Goal: Information Seeking & Learning: Learn about a topic

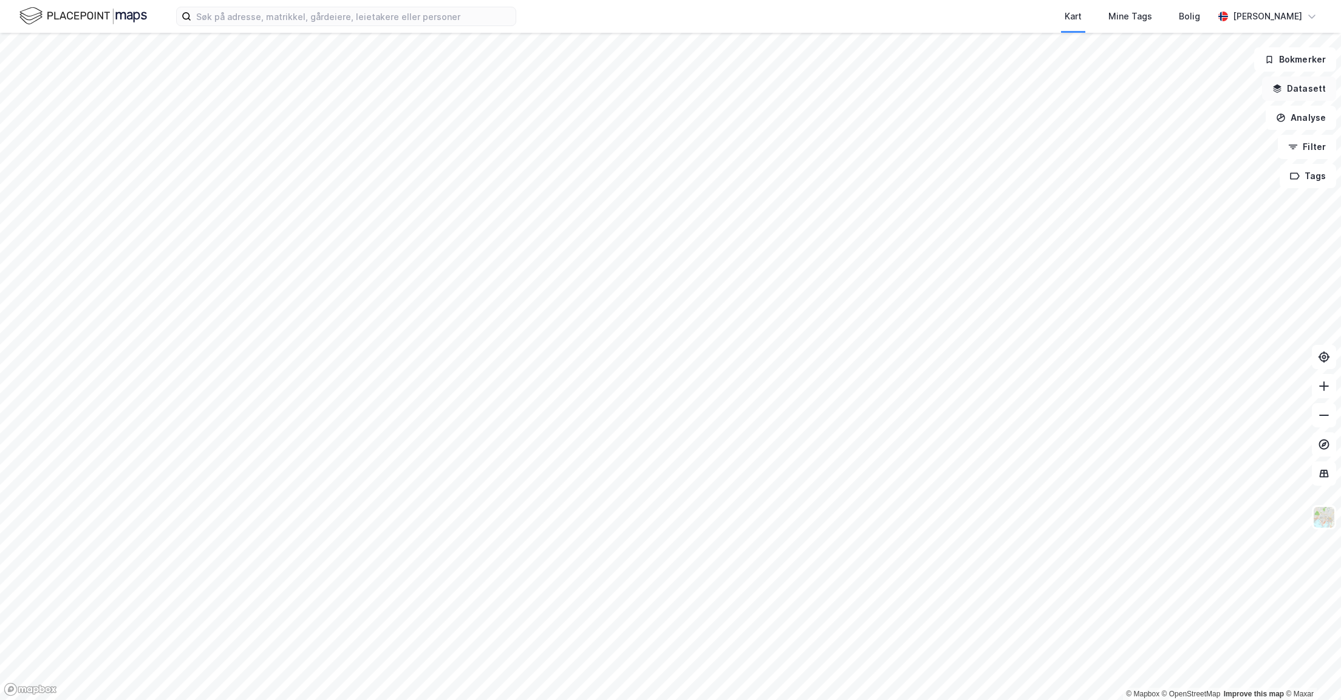
click at [1288, 95] on button "Datasett" at bounding box center [1299, 89] width 74 height 24
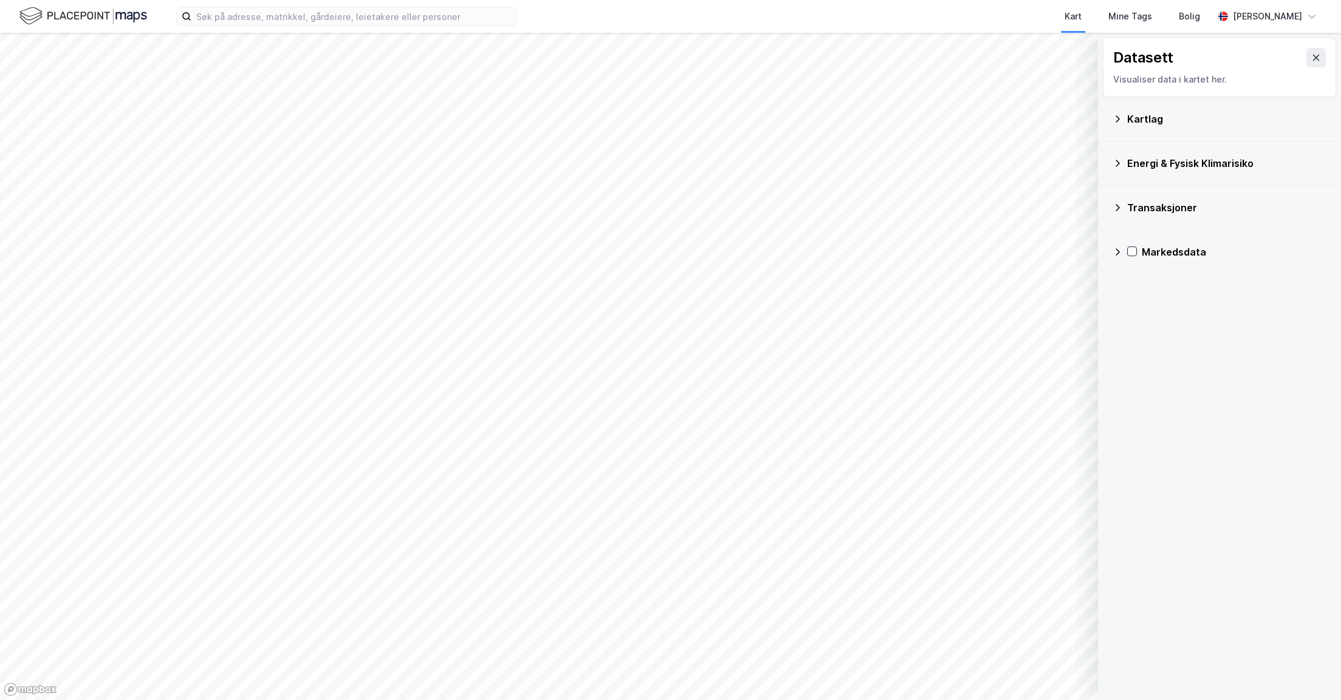
click at [1122, 116] on div "Kartlag" at bounding box center [1220, 118] width 214 height 29
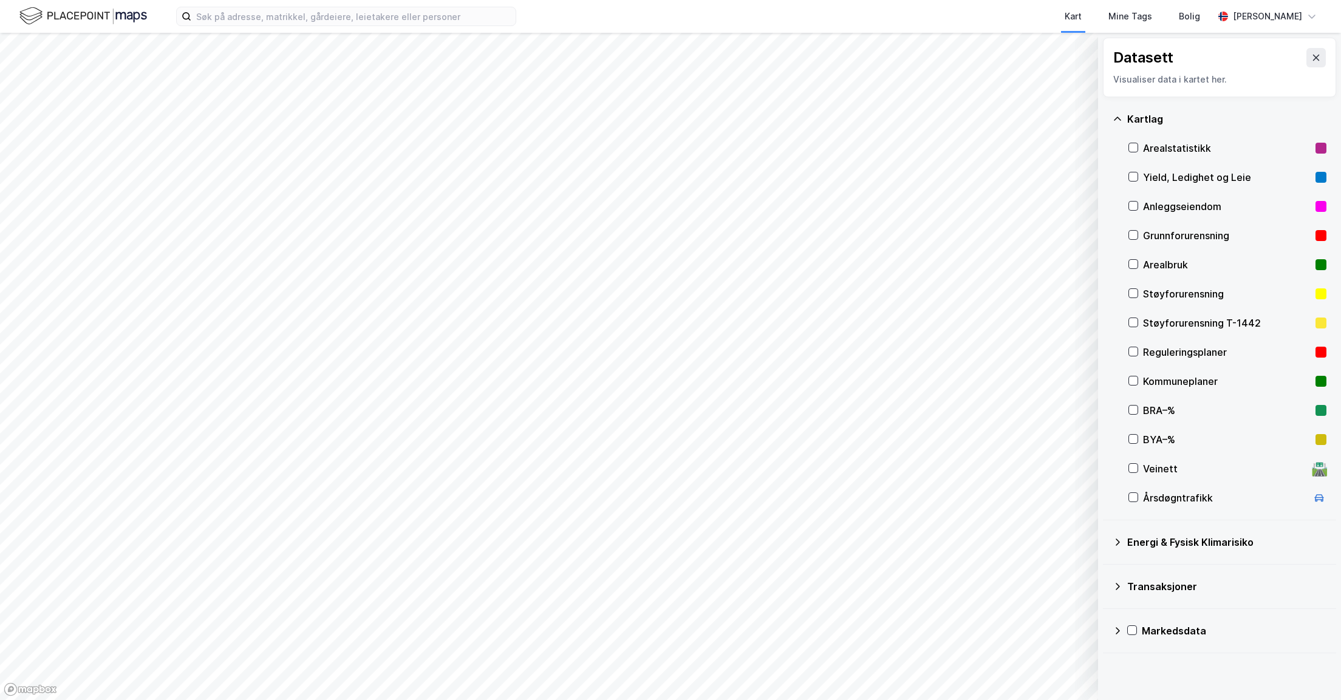
click at [1145, 169] on div "Yield, Ledighet og Leie" at bounding box center [1227, 177] width 198 height 29
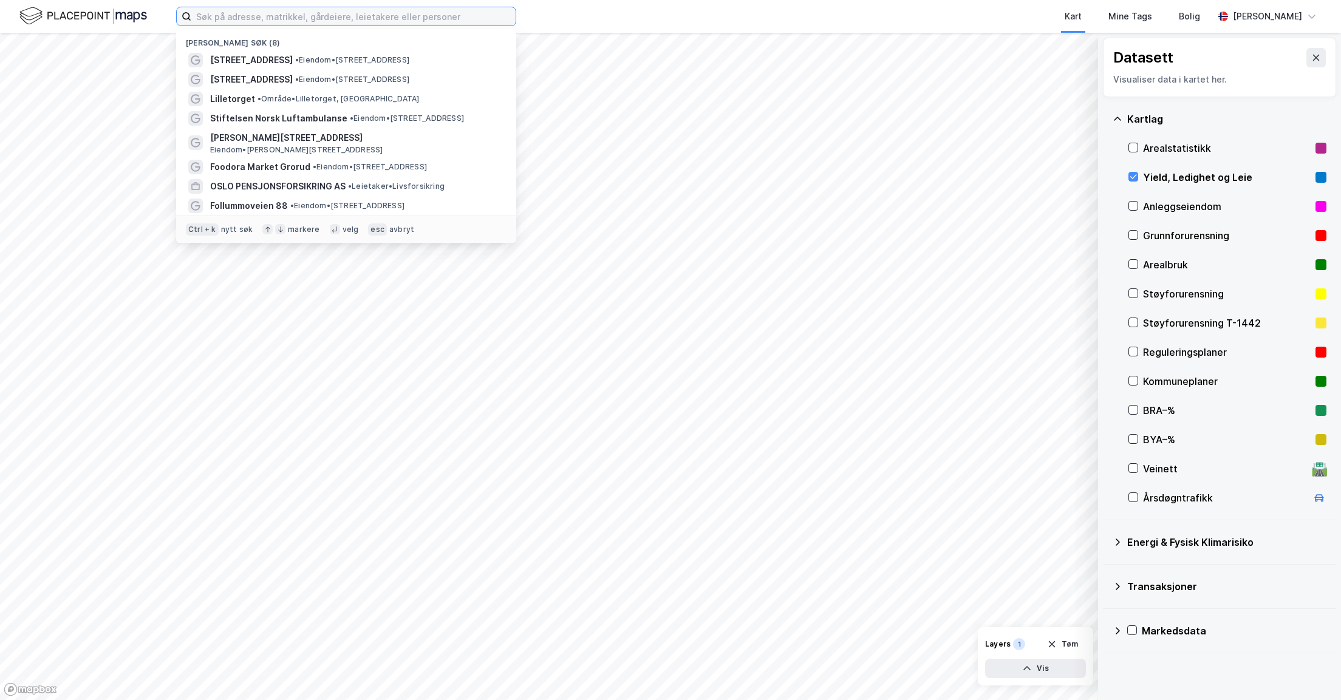
click at [230, 22] on input at bounding box center [353, 16] width 324 height 18
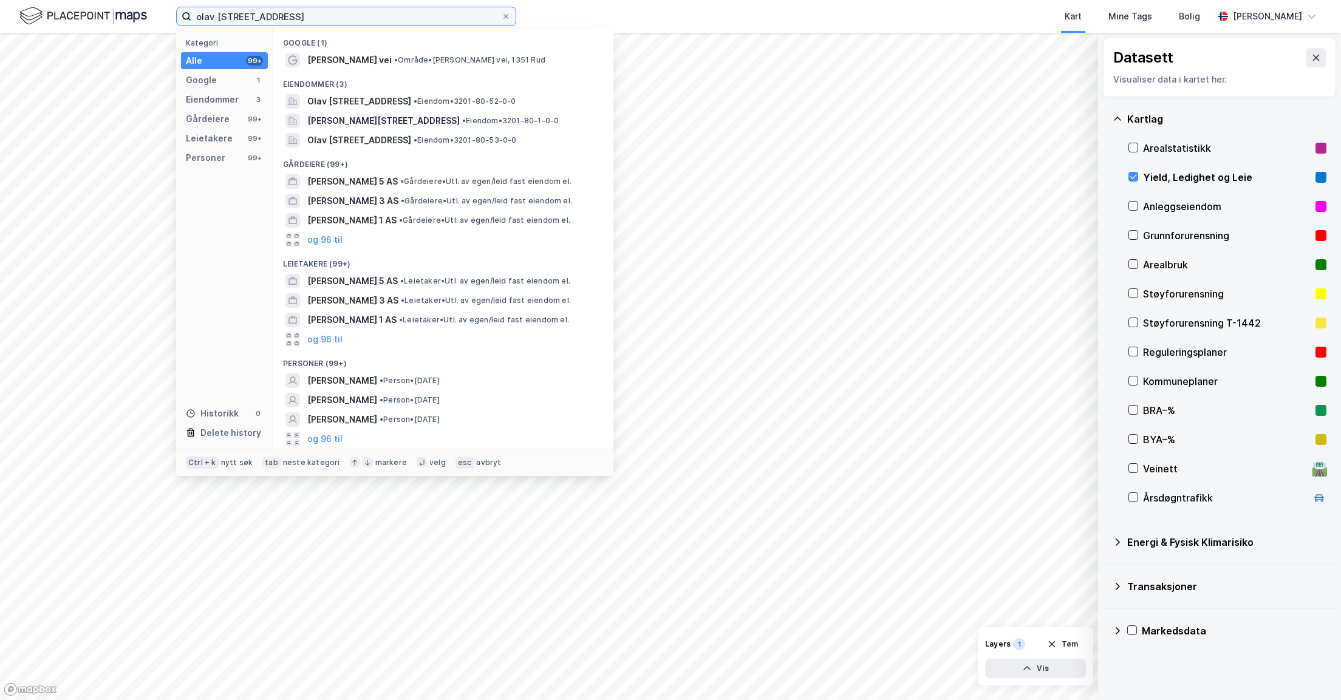
type input "olav [STREET_ADDRESS]"
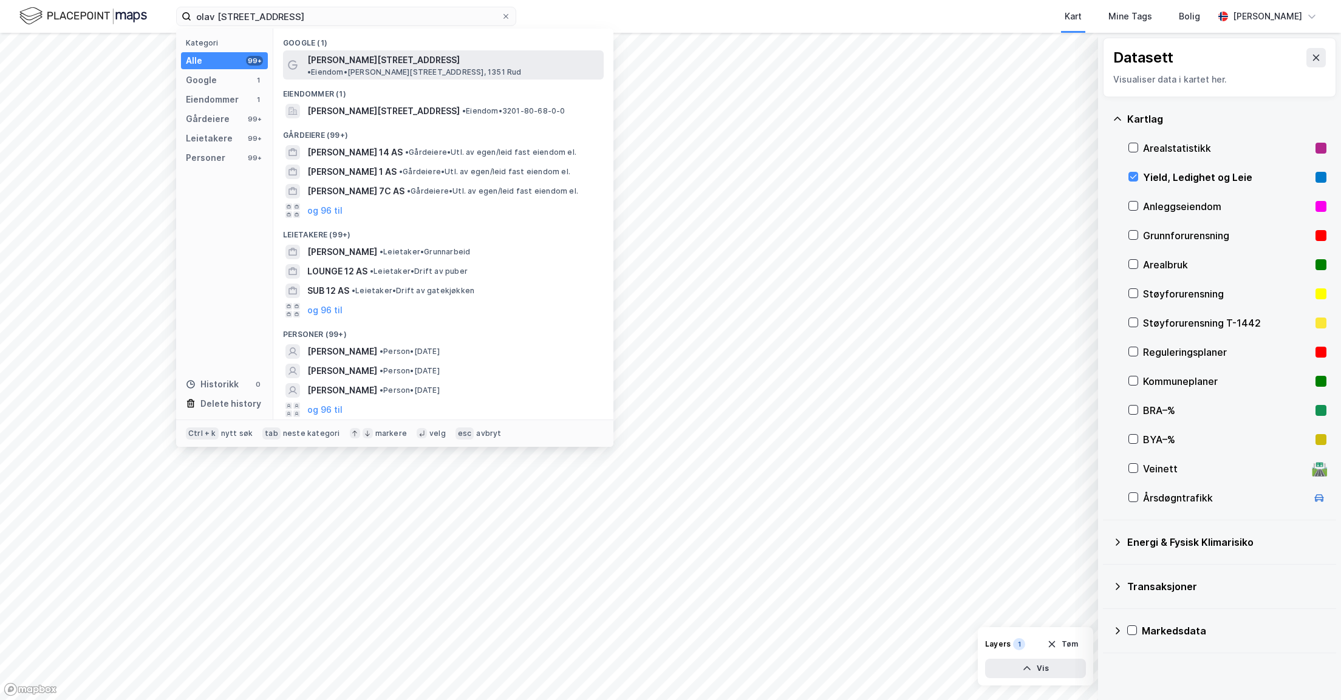
click at [346, 56] on span "[PERSON_NAME][STREET_ADDRESS]" at bounding box center [383, 60] width 152 height 15
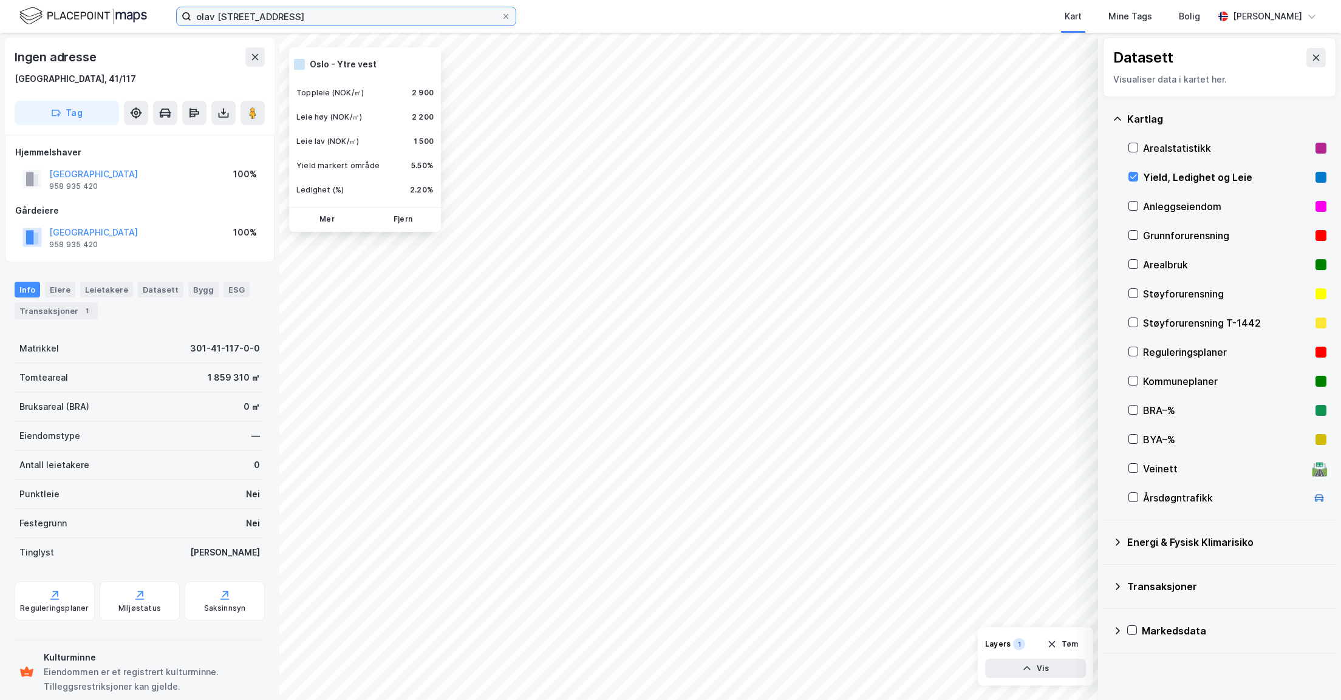
click at [299, 15] on input "olav [STREET_ADDRESS]" at bounding box center [346, 16] width 310 height 18
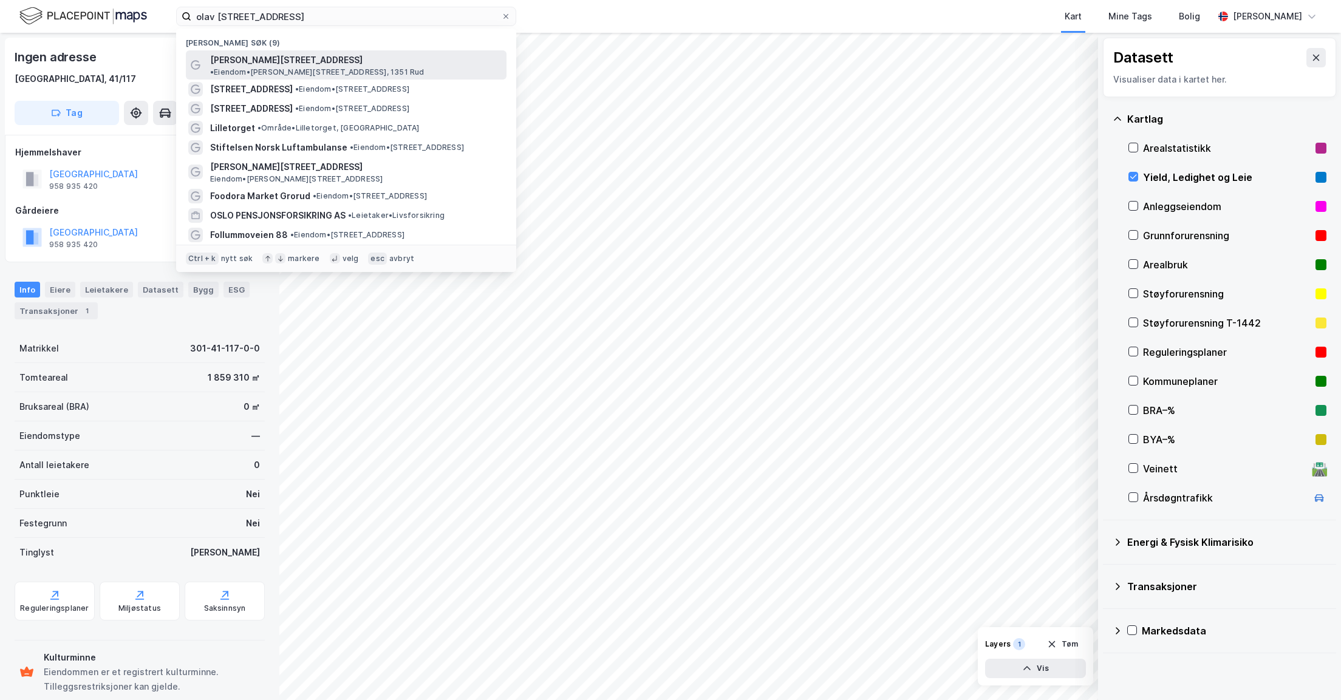
click at [269, 56] on span "[PERSON_NAME][STREET_ADDRESS]" at bounding box center [286, 60] width 152 height 15
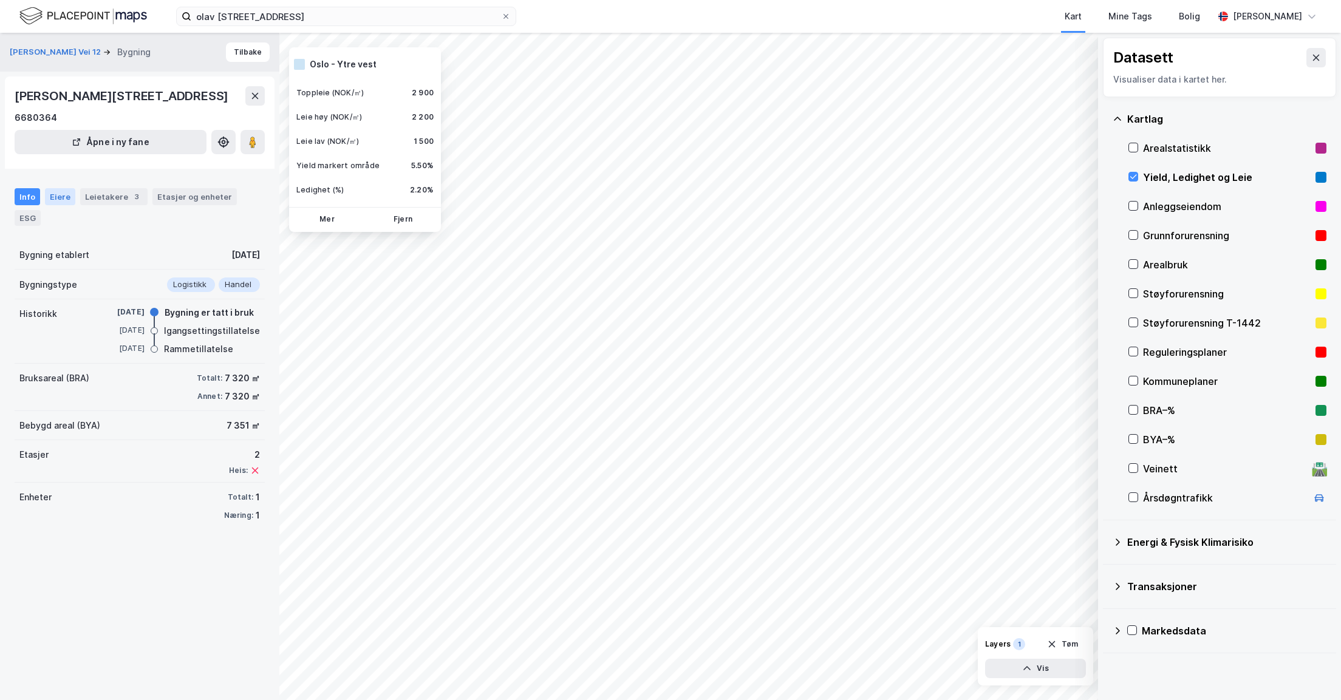
click at [60, 197] on div "Eiere" at bounding box center [60, 196] width 30 height 17
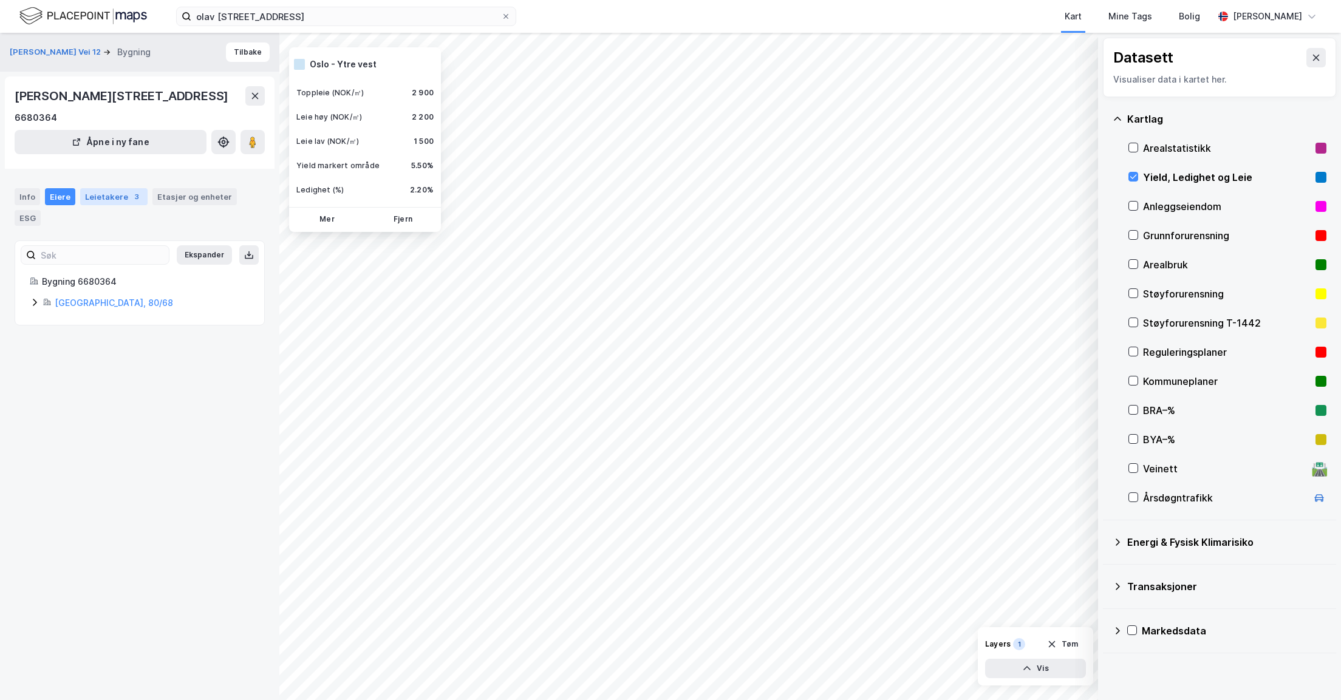
click at [109, 199] on div "Leietakere 3" at bounding box center [113, 196] width 67 height 17
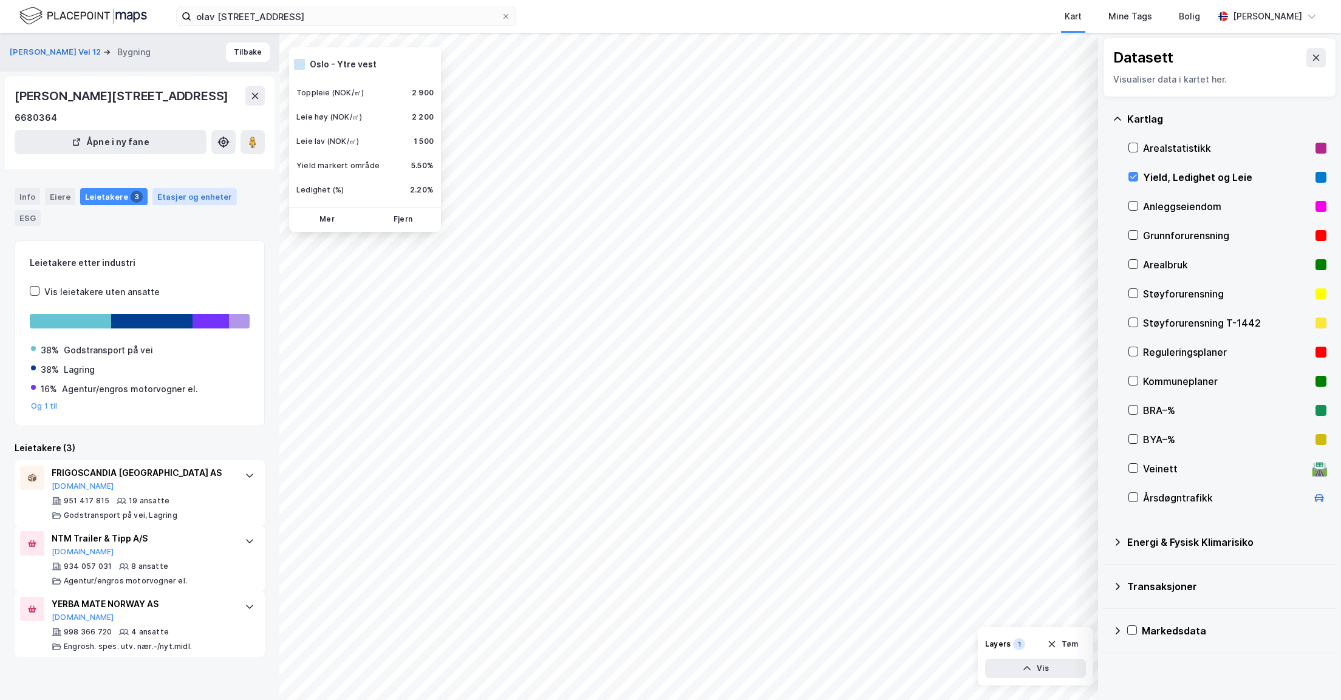
click at [176, 193] on div "Etasjer og enheter" at bounding box center [194, 196] width 75 height 11
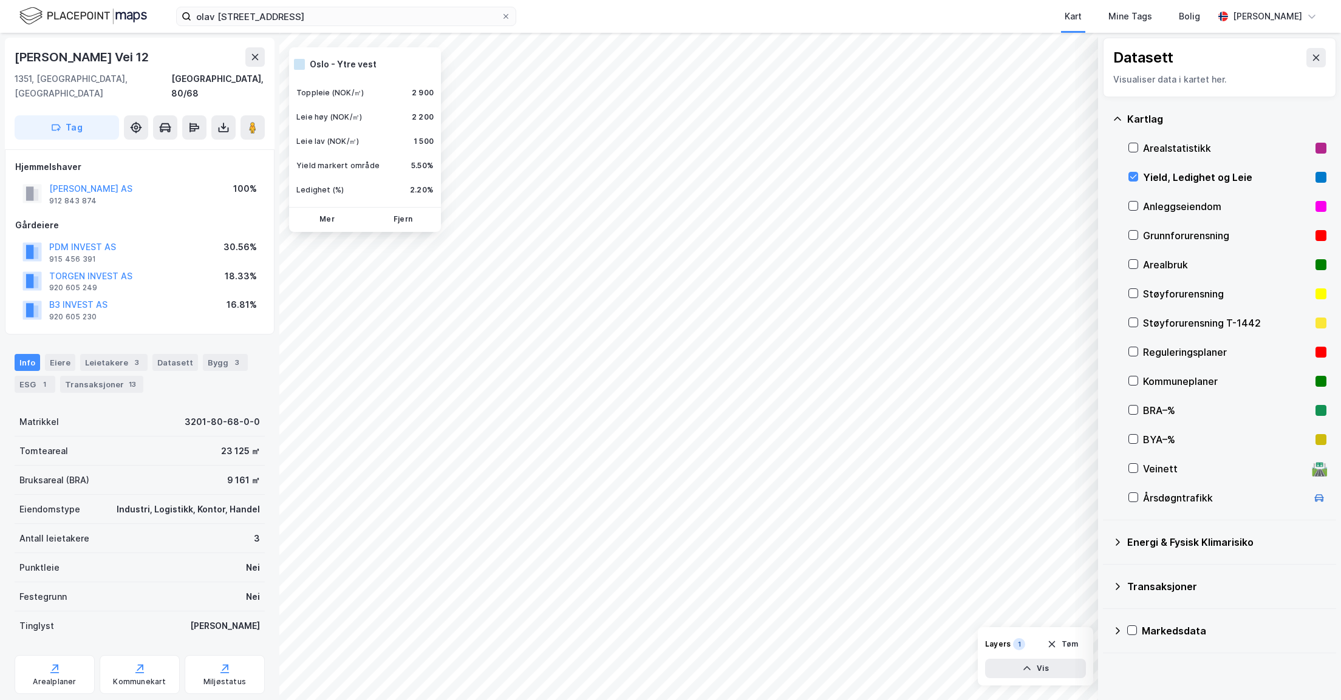
scroll to position [1, 0]
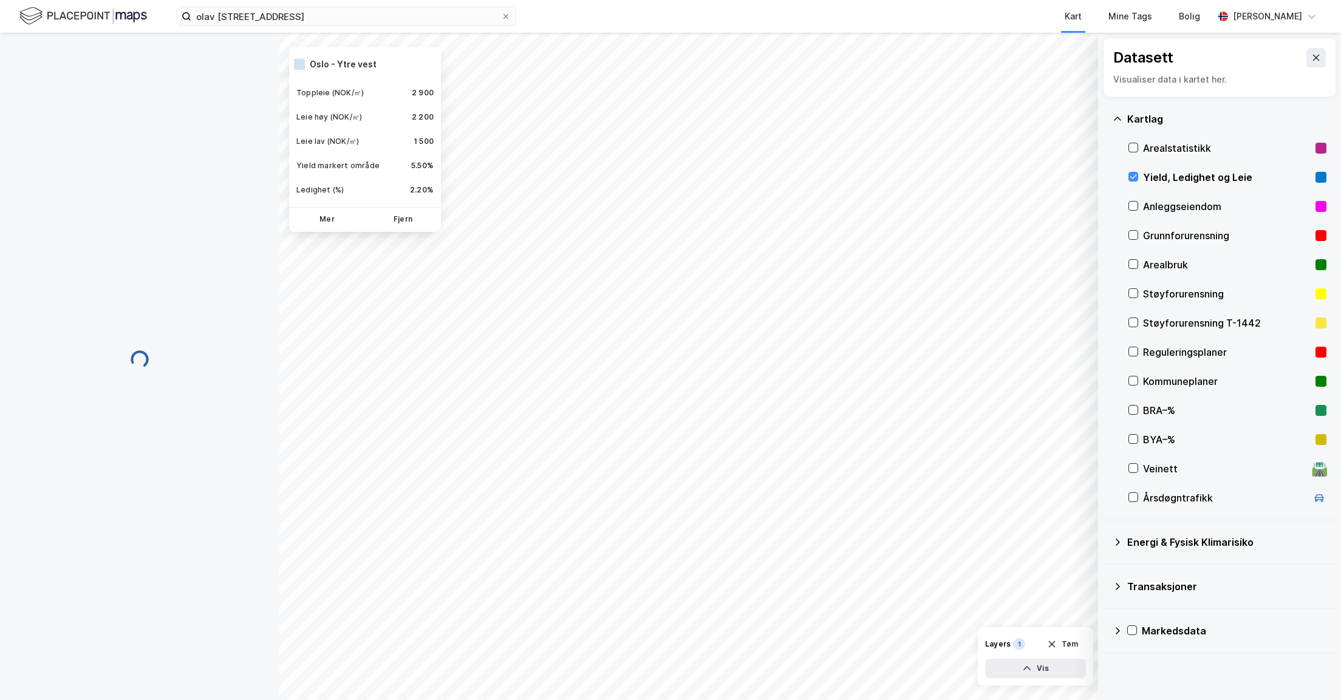
scroll to position [1, 0]
